Goal: Communication & Community: Participate in discussion

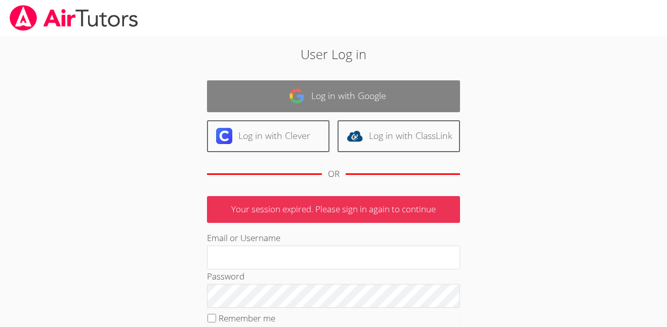
click at [346, 86] on link "Log in with Google" at bounding box center [333, 96] width 253 height 32
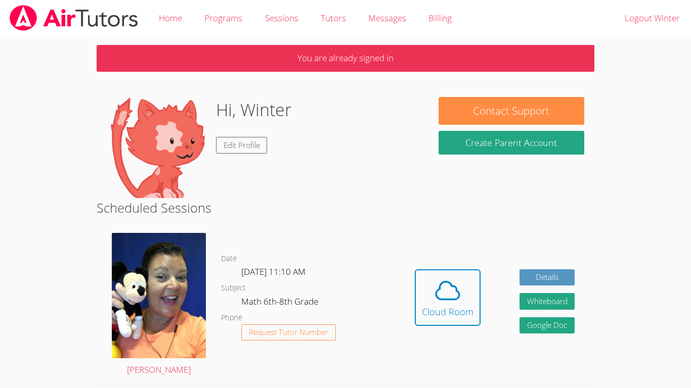
click at [458, 336] on div "Hidden Cloud Room" at bounding box center [448, 306] width 66 height 72
click at [434, 304] on icon at bounding box center [448, 291] width 28 height 28
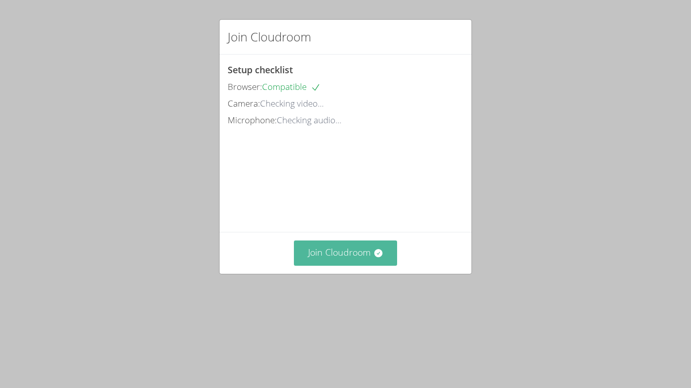
click at [346, 266] on button "Join Cloudroom" at bounding box center [346, 253] width 104 height 25
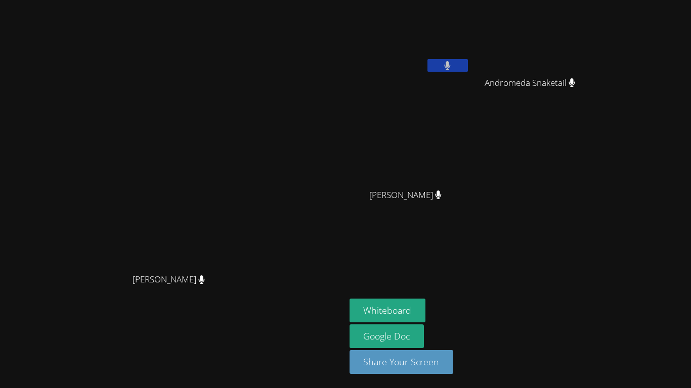
click at [470, 109] on div "Winter [PERSON_NAME]" at bounding box center [410, 58] width 120 height 108
click at [470, 214] on div "[PERSON_NAME]" at bounding box center [410, 204] width 120 height 40
click at [426, 305] on button "Whiteboard" at bounding box center [388, 311] width 76 height 24
click at [426, 314] on button "Whiteboard" at bounding box center [388, 311] width 76 height 24
click at [458, 248] on aside "Winter Montgomery Andromeda Snaketail Andromeda Snaketail Andrea Griego Andrea …" at bounding box center [471, 194] width 253 height 388
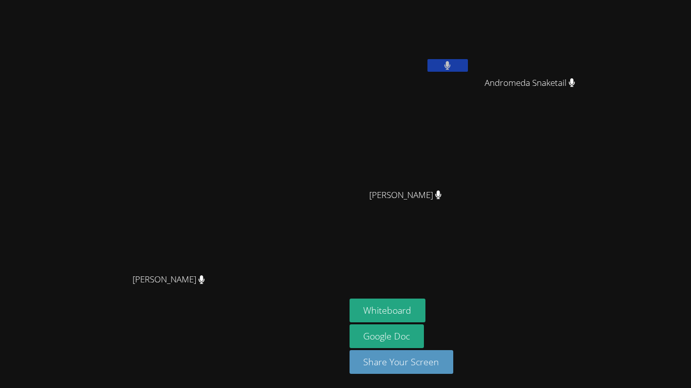
click at [458, 248] on aside "Winter Montgomery Andromeda Snaketail Andromeda Snaketail Andrea Griego Andrea …" at bounding box center [471, 194] width 253 height 388
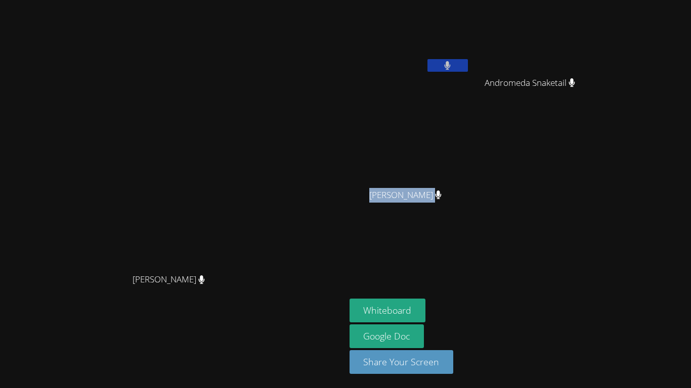
click at [458, 248] on aside "Winter Montgomery Andromeda Snaketail Andromeda Snaketail Andrea Griego Andrea …" at bounding box center [471, 194] width 253 height 388
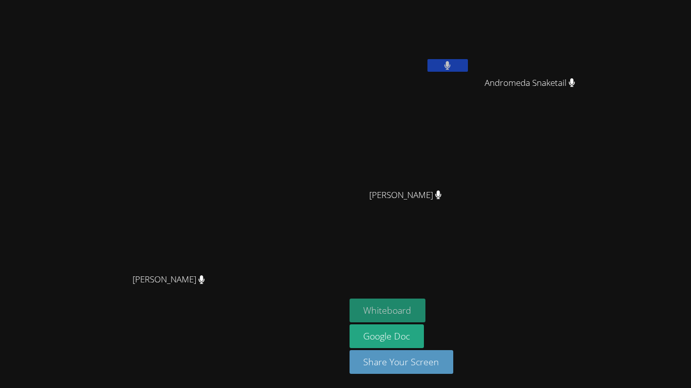
click at [426, 304] on button "Whiteboard" at bounding box center [388, 311] width 76 height 24
click at [467, 298] on aside "Winter Montgomery Andromeda Snaketail Andromeda Snaketail Andrea Griego Andrea …" at bounding box center [471, 194] width 253 height 388
click at [426, 305] on button "Whiteboard" at bounding box center [388, 311] width 76 height 24
click at [422, 317] on button "Whiteboard" at bounding box center [388, 311] width 76 height 24
